Goal: Task Accomplishment & Management: Use online tool/utility

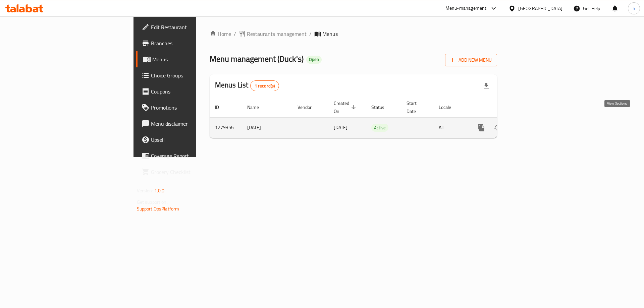
click at [534, 124] on icon "enhanced table" at bounding box center [530, 128] width 8 height 8
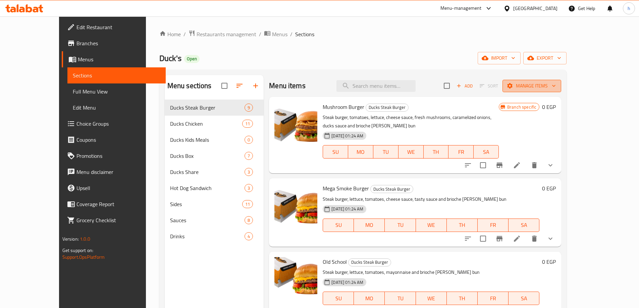
click at [556, 85] on span "Manage items" at bounding box center [532, 86] width 48 height 8
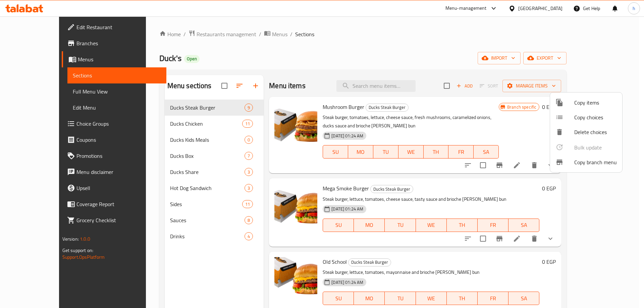
click at [607, 165] on span "Copy branch menu" at bounding box center [596, 162] width 43 height 8
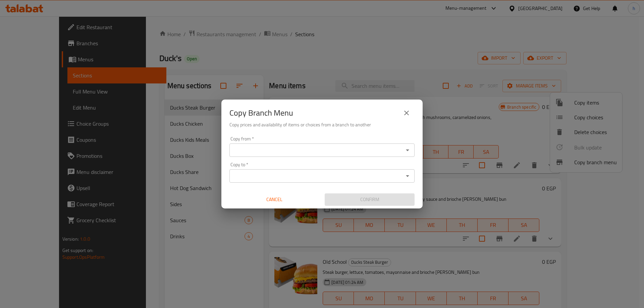
click at [254, 146] on input "Copy from   *" at bounding box center [317, 150] width 170 height 9
click at [261, 146] on input "Copy from   *" at bounding box center [317, 150] width 170 height 9
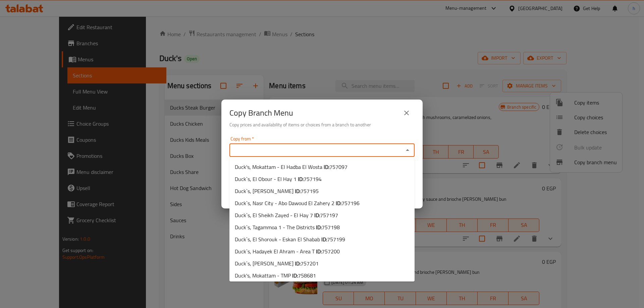
paste input "758703"
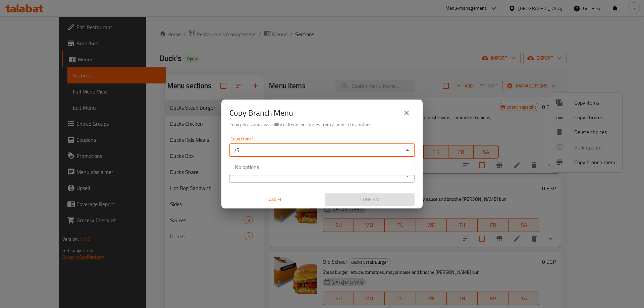
type input "7"
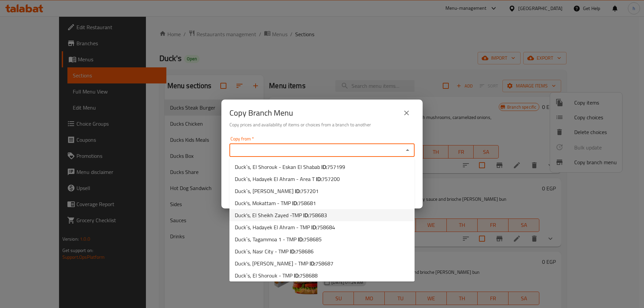
scroll to position [111, 0]
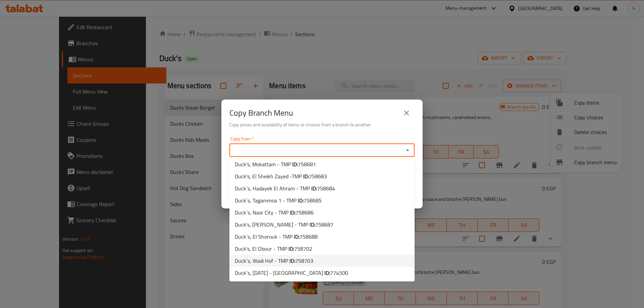
click at [323, 262] on li "Duck`s, Wadi Hof - TMP ID: 758703" at bounding box center [322, 261] width 185 height 12
type input "Duck`s, Wadi Hof - TMP"
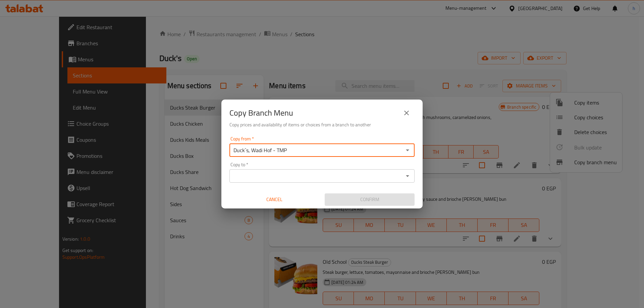
click at [295, 174] on input "Copy to   *" at bounding box center [317, 175] width 170 height 9
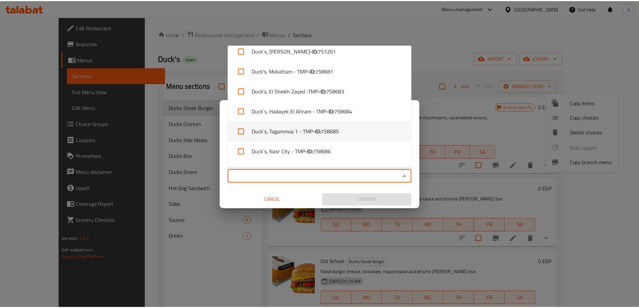
scroll to position [264, 0]
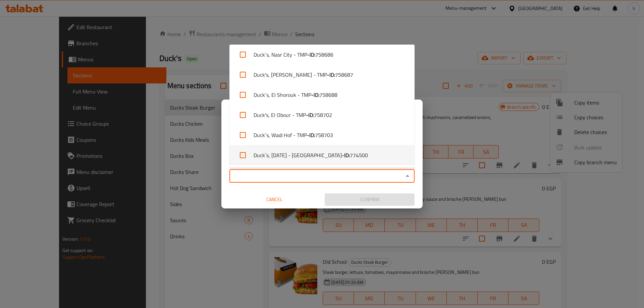
click at [298, 158] on li "Duck`s, [DATE] - [GEOGRAPHIC_DATA] - ID: 774500" at bounding box center [322, 155] width 185 height 20
checkbox input "true"
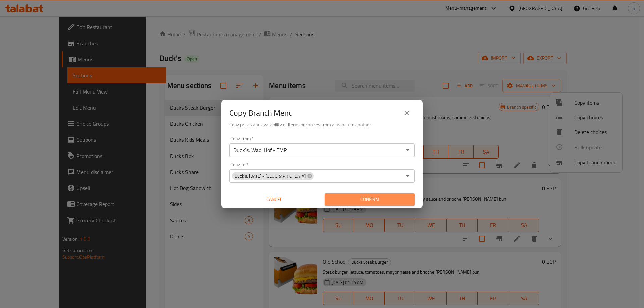
click at [353, 201] on span "Confirm" at bounding box center [369, 200] width 79 height 8
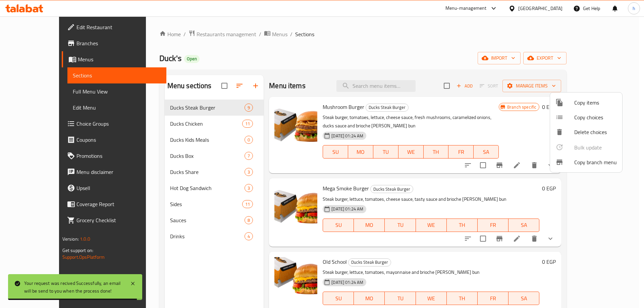
click at [51, 42] on div at bounding box center [322, 154] width 644 height 308
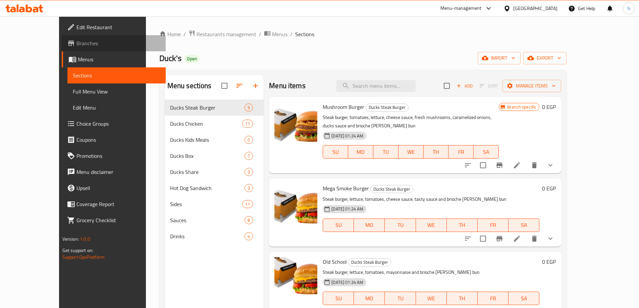
click at [77, 42] on span "Branches" at bounding box center [119, 43] width 84 height 8
